Goal: Information Seeking & Learning: Learn about a topic

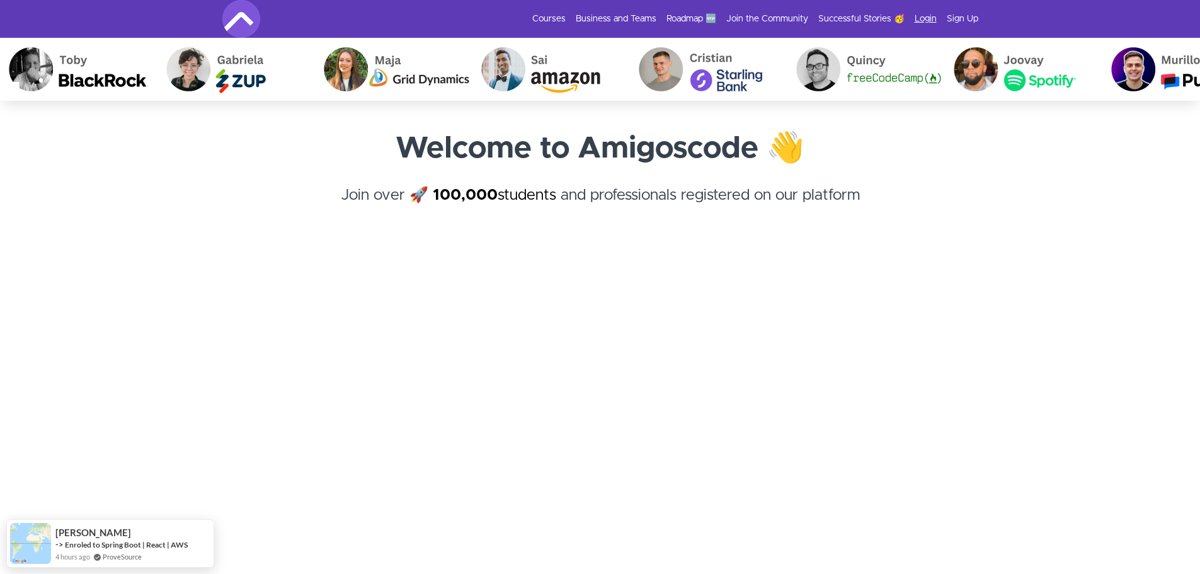
click at [926, 16] on link "Login" at bounding box center [926, 19] width 22 height 13
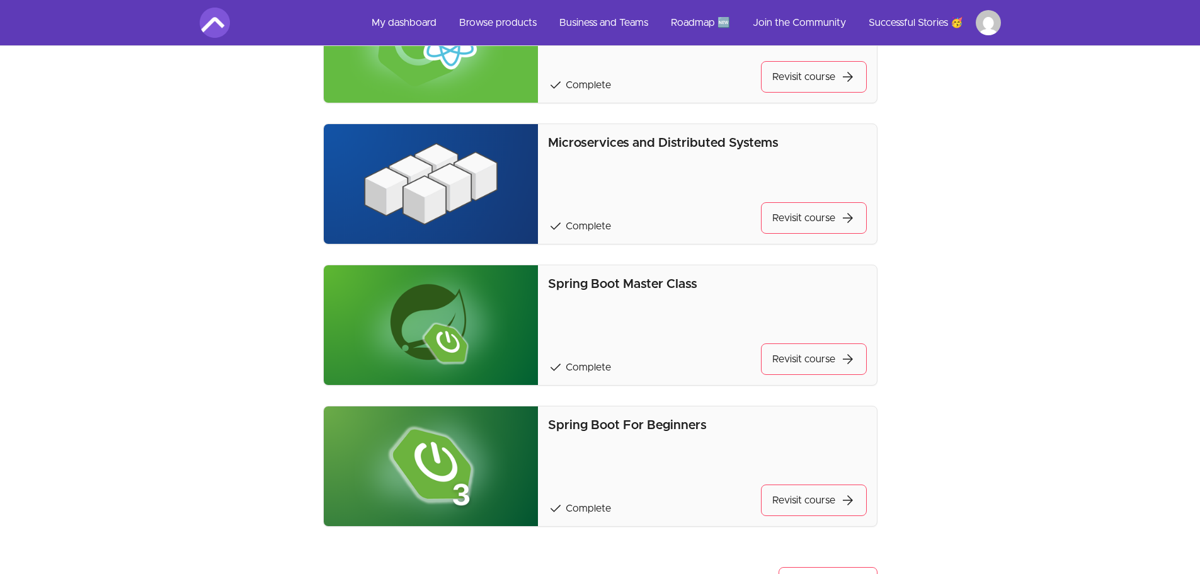
scroll to position [441, 0]
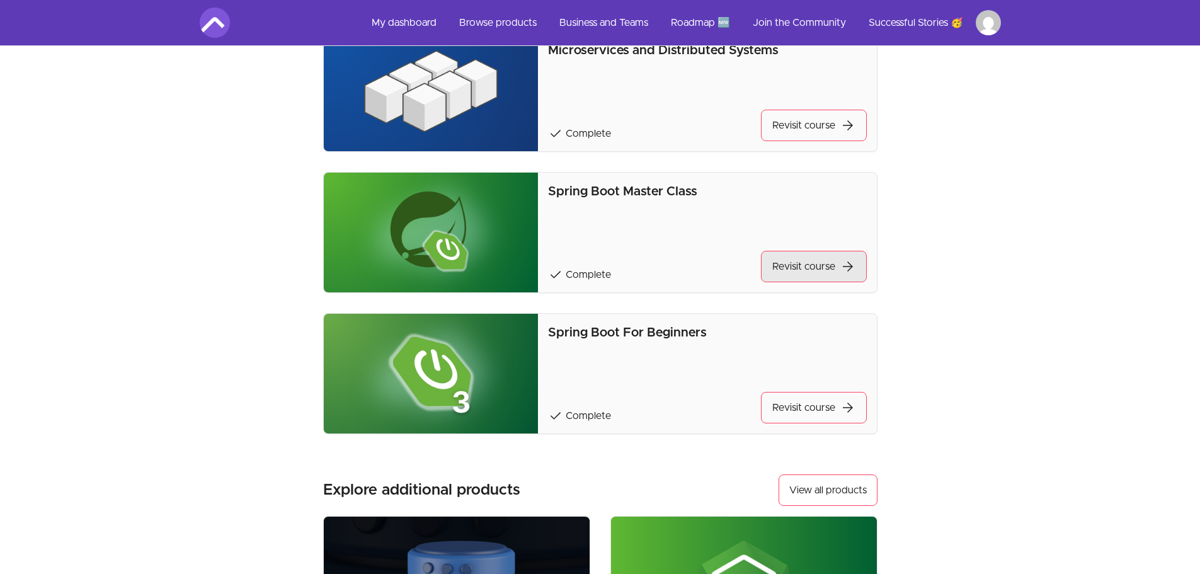
click at [795, 268] on link "Revisit course arrow_forward" at bounding box center [814, 267] width 106 height 32
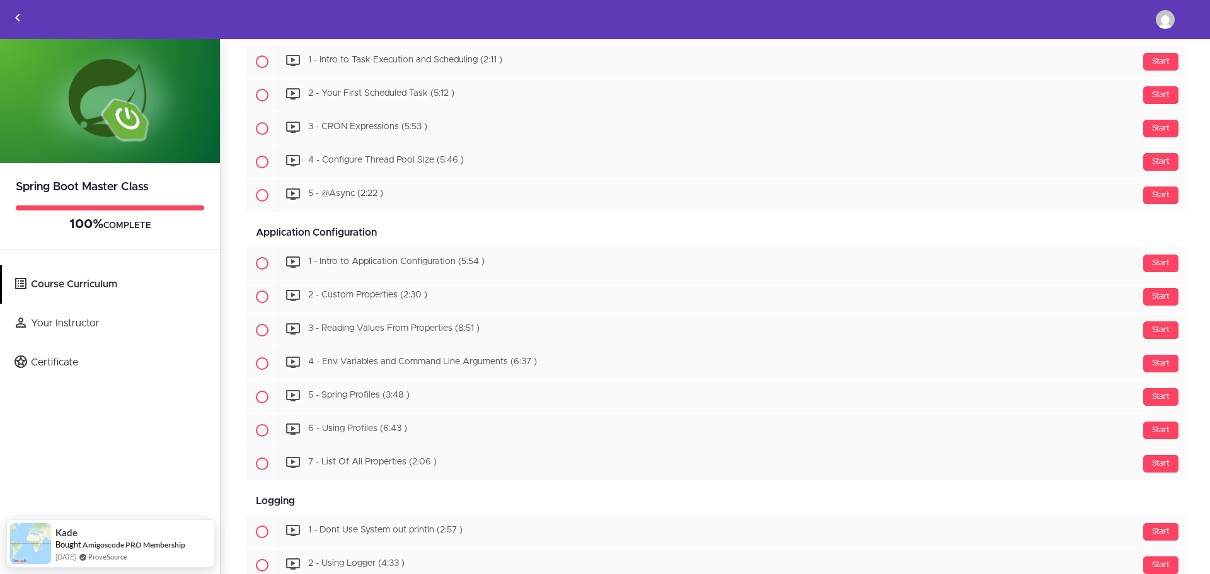
scroll to position [3858, 0]
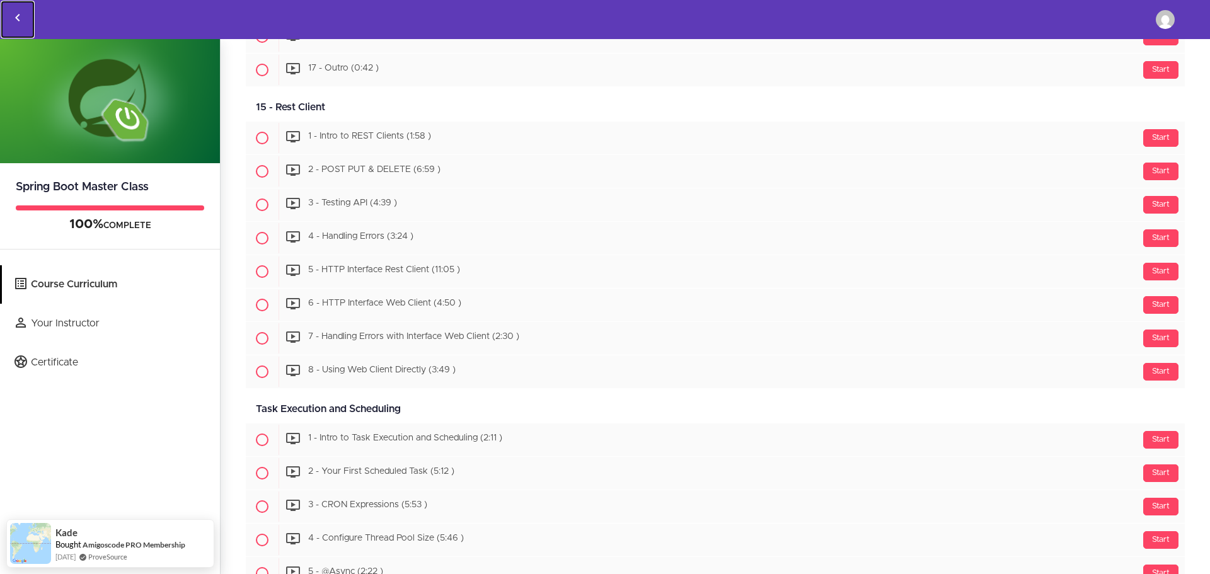
click at [17, 19] on use "Back to courses" at bounding box center [17, 18] width 4 height 8
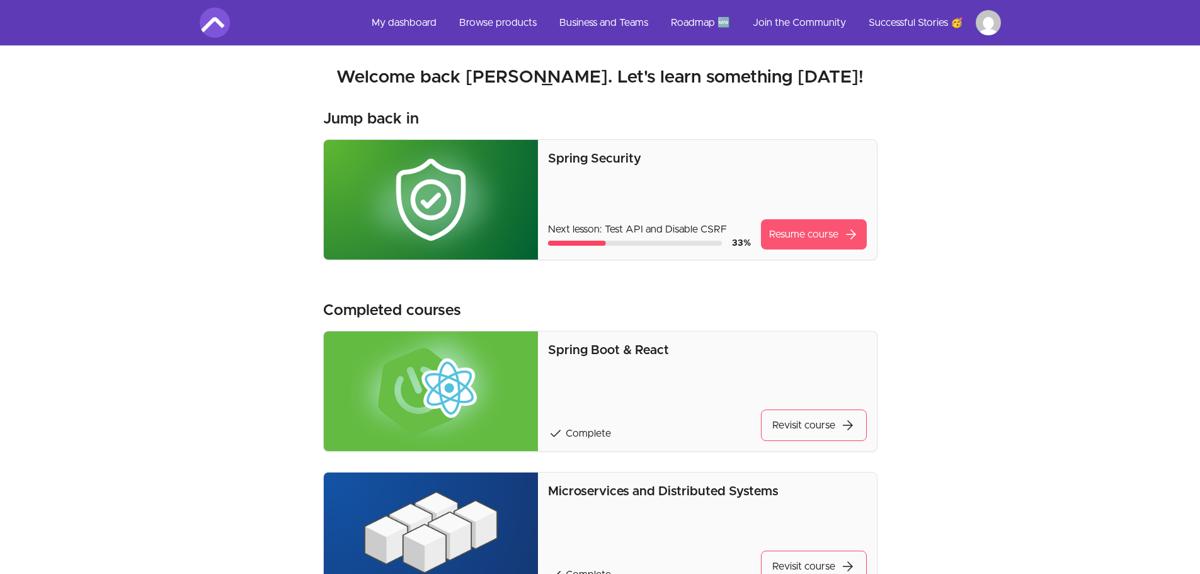
click at [771, 229] on link "Resume course arrow_forward" at bounding box center [814, 234] width 106 height 30
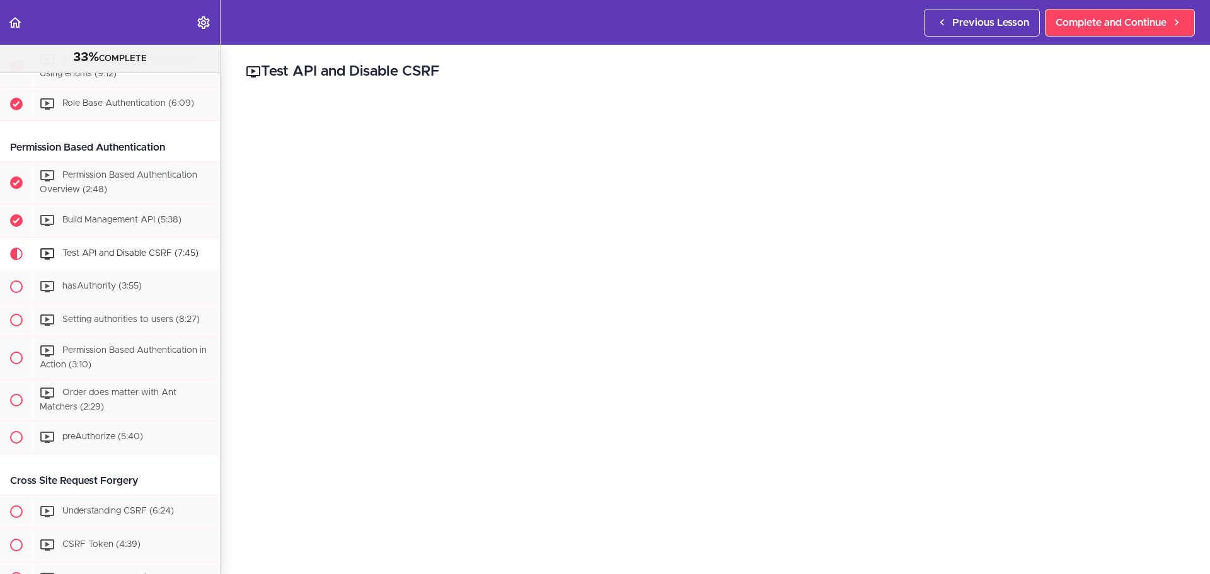
scroll to position [984, 0]
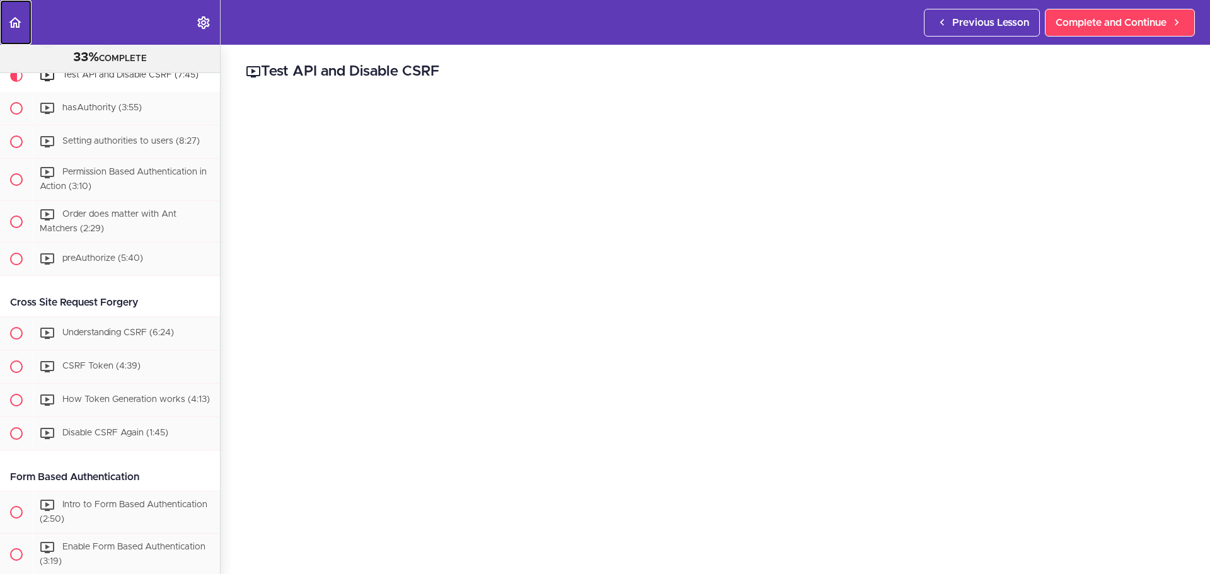
click at [6, 15] on link "Back to course curriculum" at bounding box center [16, 22] width 32 height 45
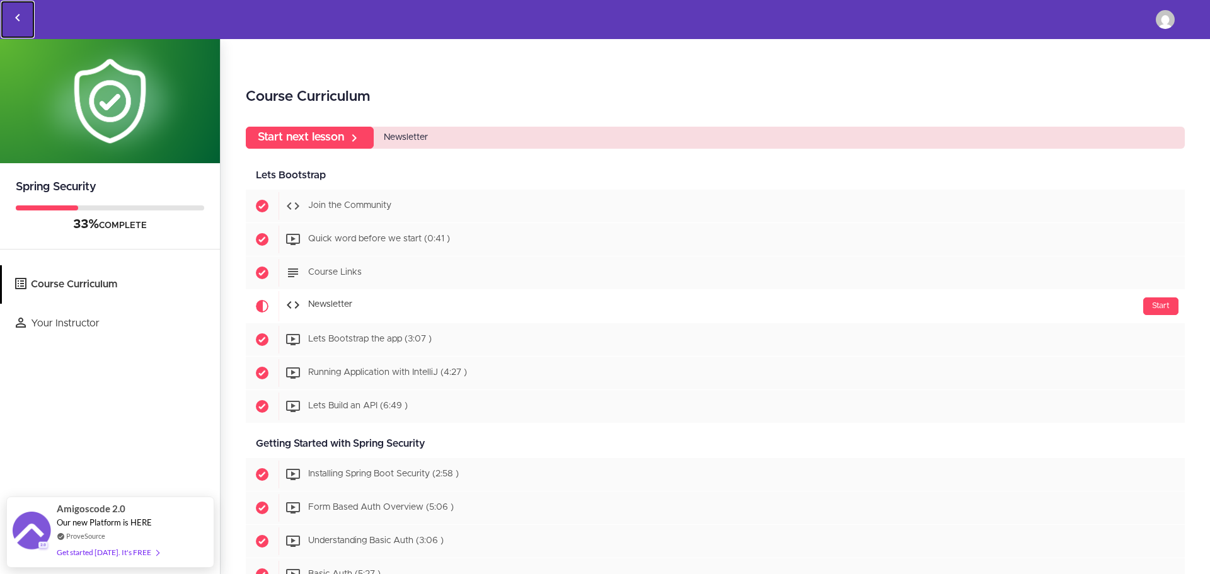
click at [24, 14] on icon "Back to courses" at bounding box center [17, 17] width 15 height 15
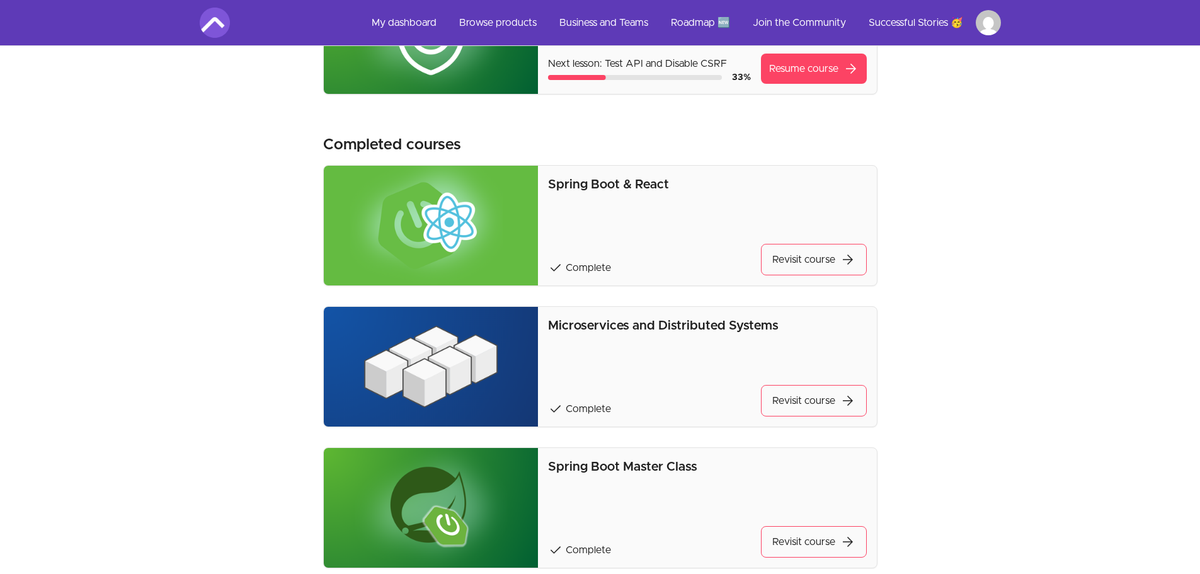
scroll to position [189, 0]
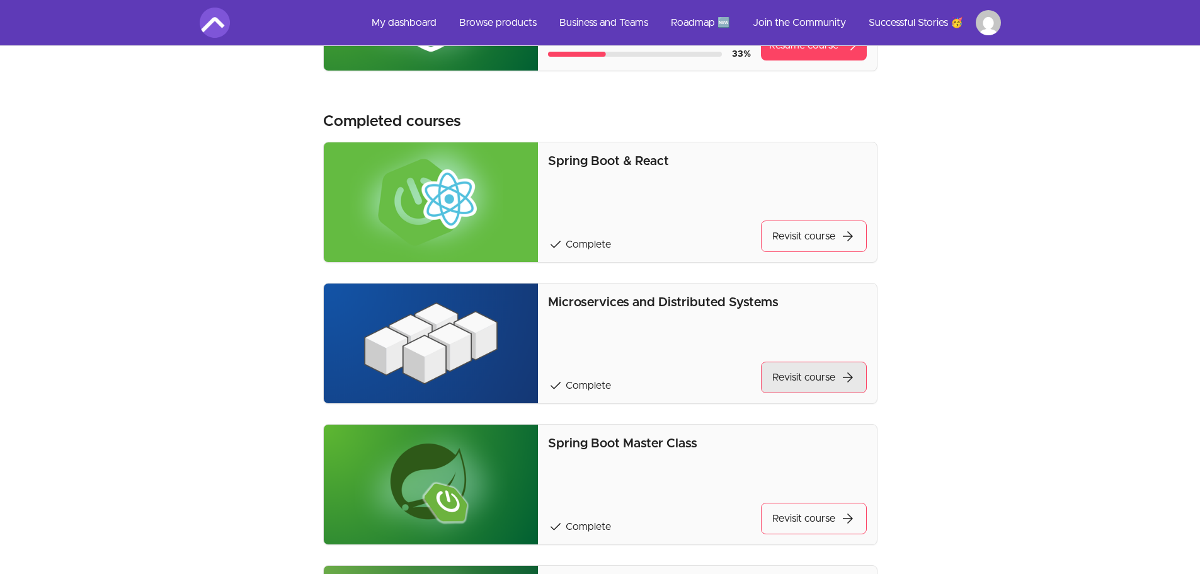
click at [788, 372] on link "Revisit course arrow_forward" at bounding box center [814, 378] width 106 height 32
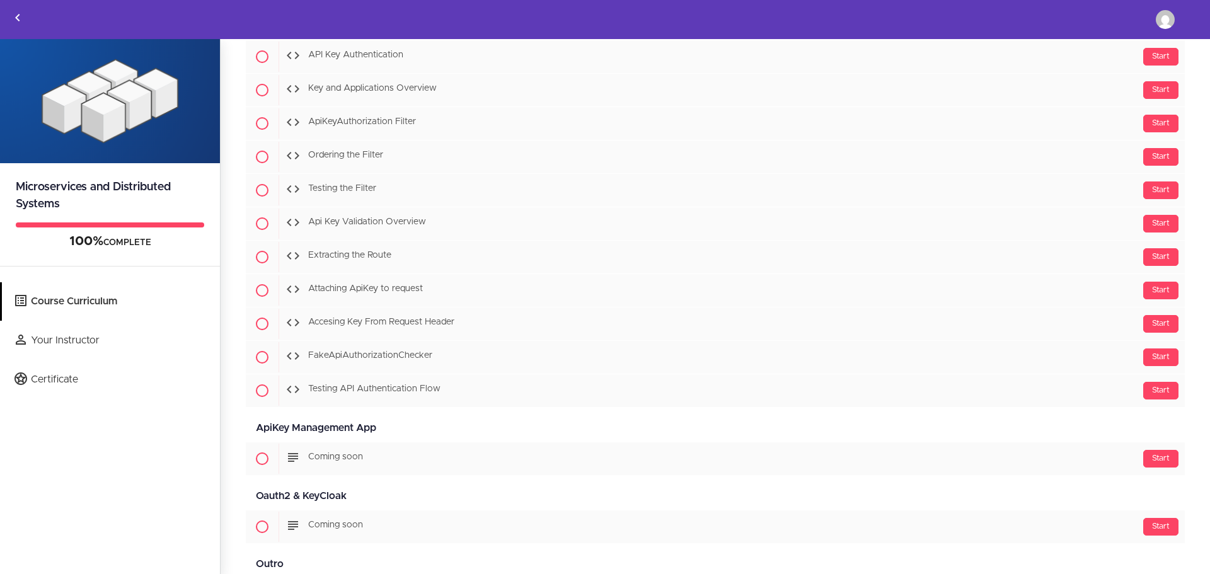
scroll to position [6545, 0]
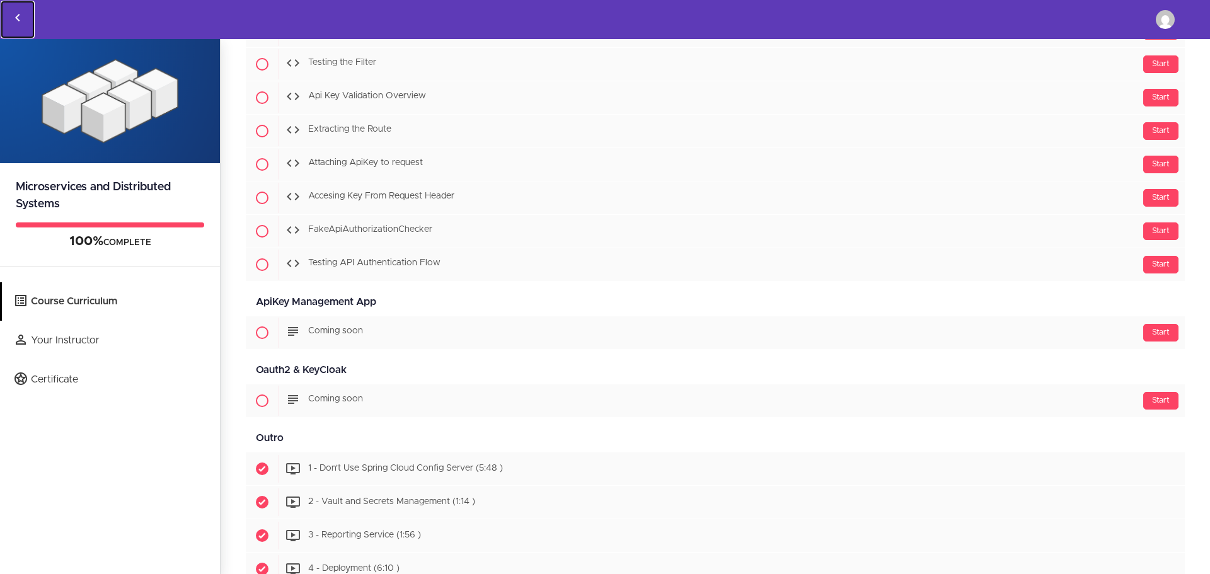
click at [16, 20] on icon "Back to courses" at bounding box center [17, 17] width 15 height 15
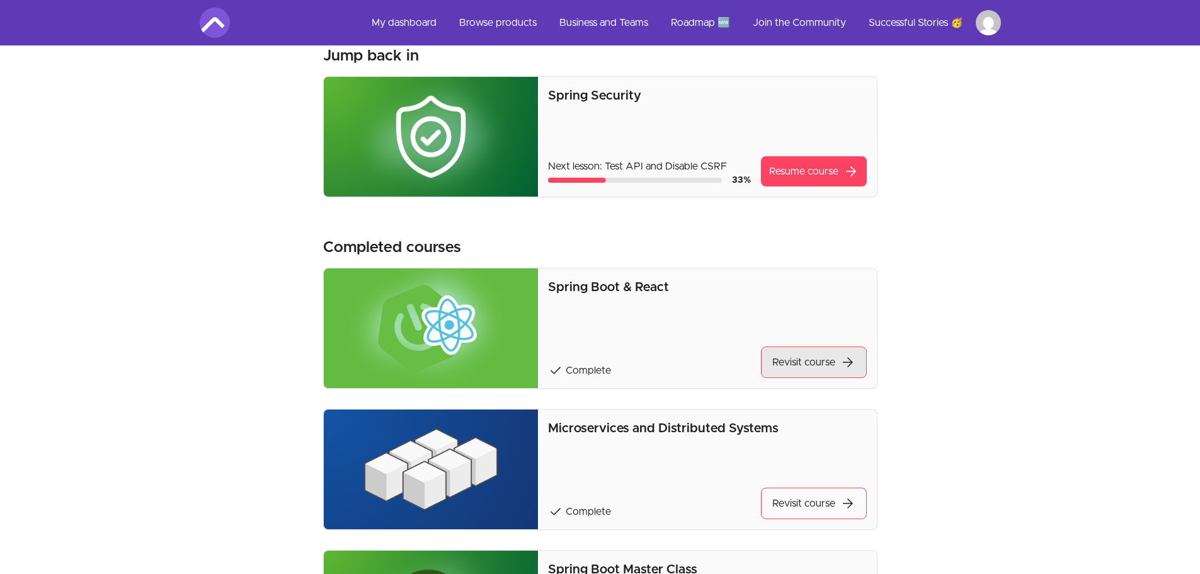
click at [790, 357] on link "Revisit course arrow_forward" at bounding box center [814, 363] width 106 height 32
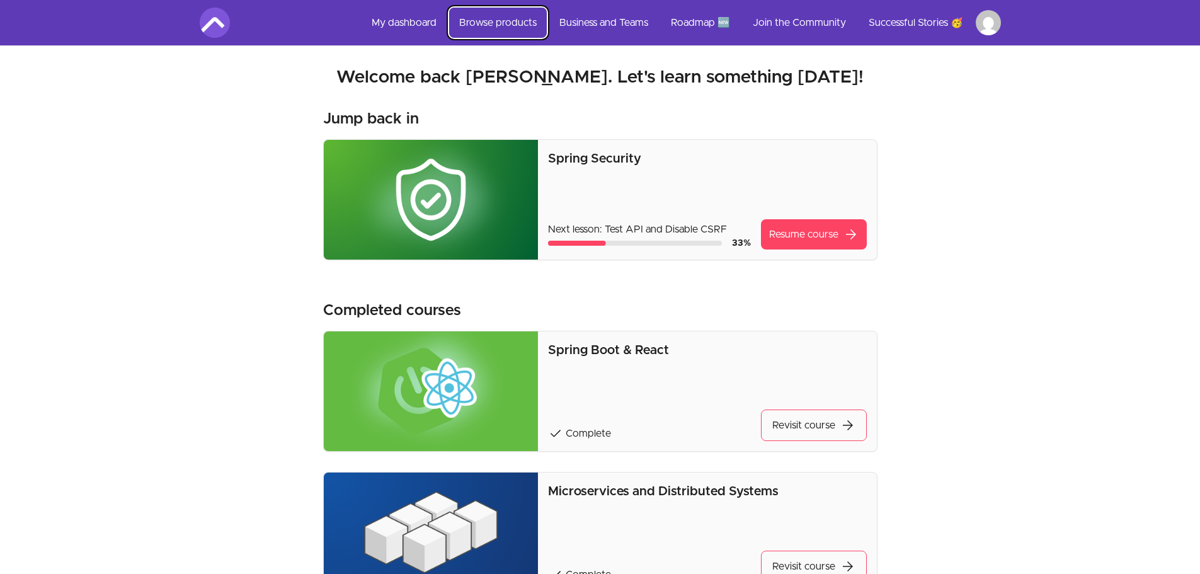
click at [474, 22] on link "Browse products" at bounding box center [498, 23] width 98 height 30
